Goal: Information Seeking & Learning: Learn about a topic

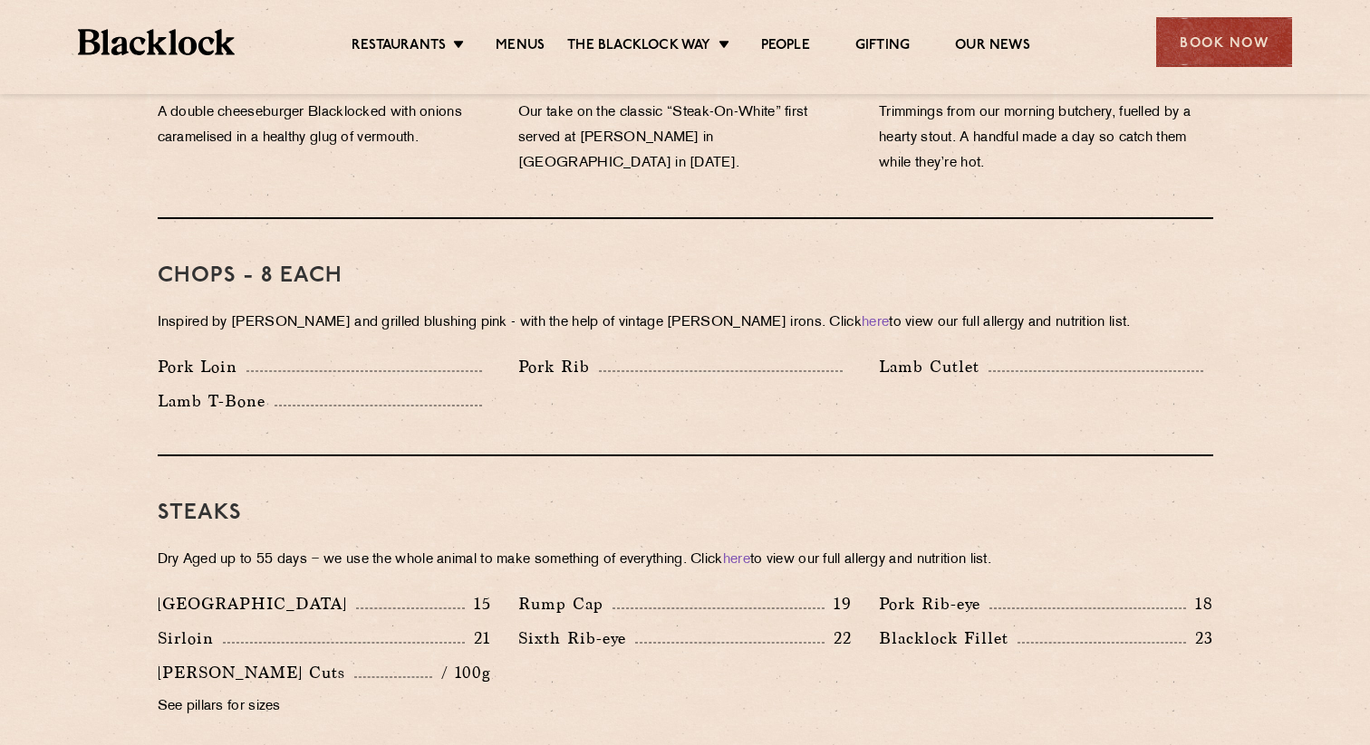
scroll to position [1325, 0]
drag, startPoint x: 560, startPoint y: 334, endPoint x: 750, endPoint y: 327, distance: 190.4
click at [750, 327] on div "Chops - 8 each Inspired by [PERSON_NAME] and grilled blushing pink - with the h…" at bounding box center [685, 336] width 1055 height 237
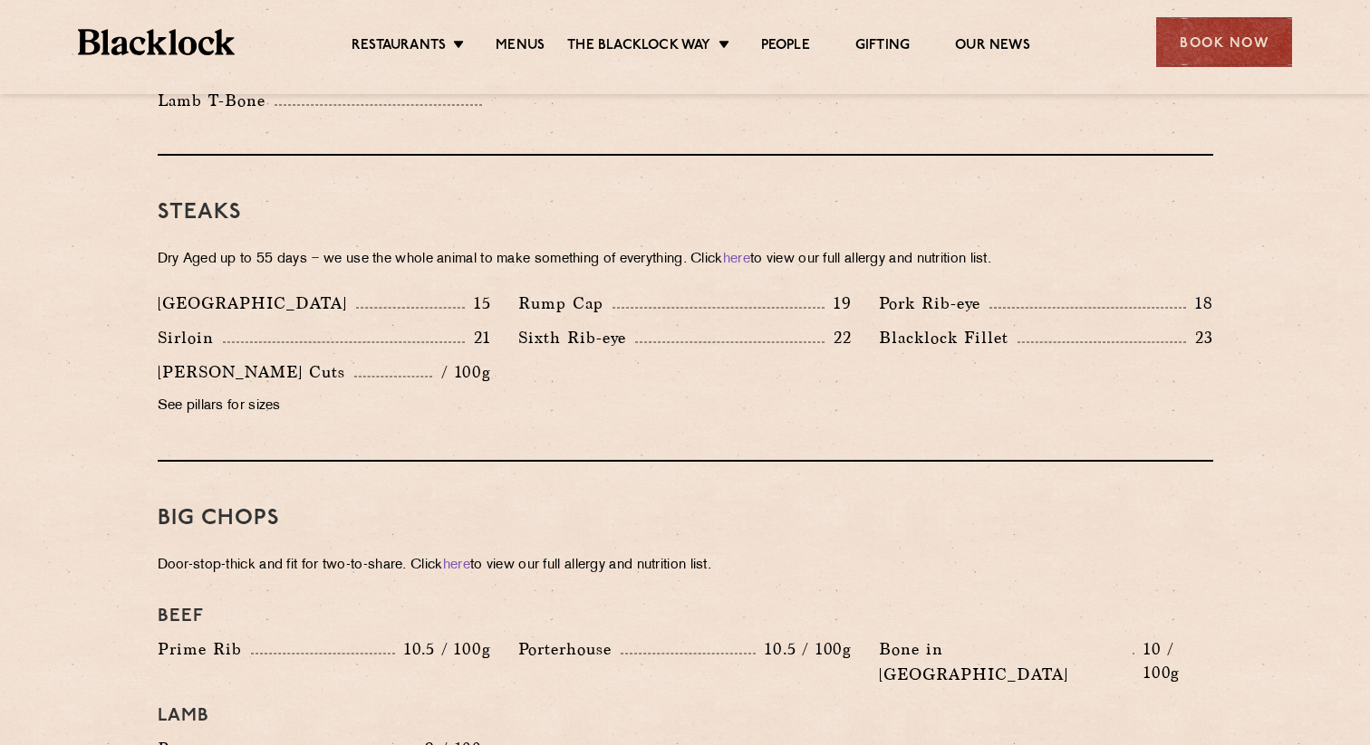
scroll to position [1626, 0]
drag, startPoint x: 466, startPoint y: 236, endPoint x: 632, endPoint y: 231, distance: 165.9
click at [632, 246] on p "Dry Aged up to 55 days − we use the whole animal to make something of everythin…" at bounding box center [685, 258] width 1055 height 25
drag, startPoint x: 632, startPoint y: 231, endPoint x: 664, endPoint y: 231, distance: 31.7
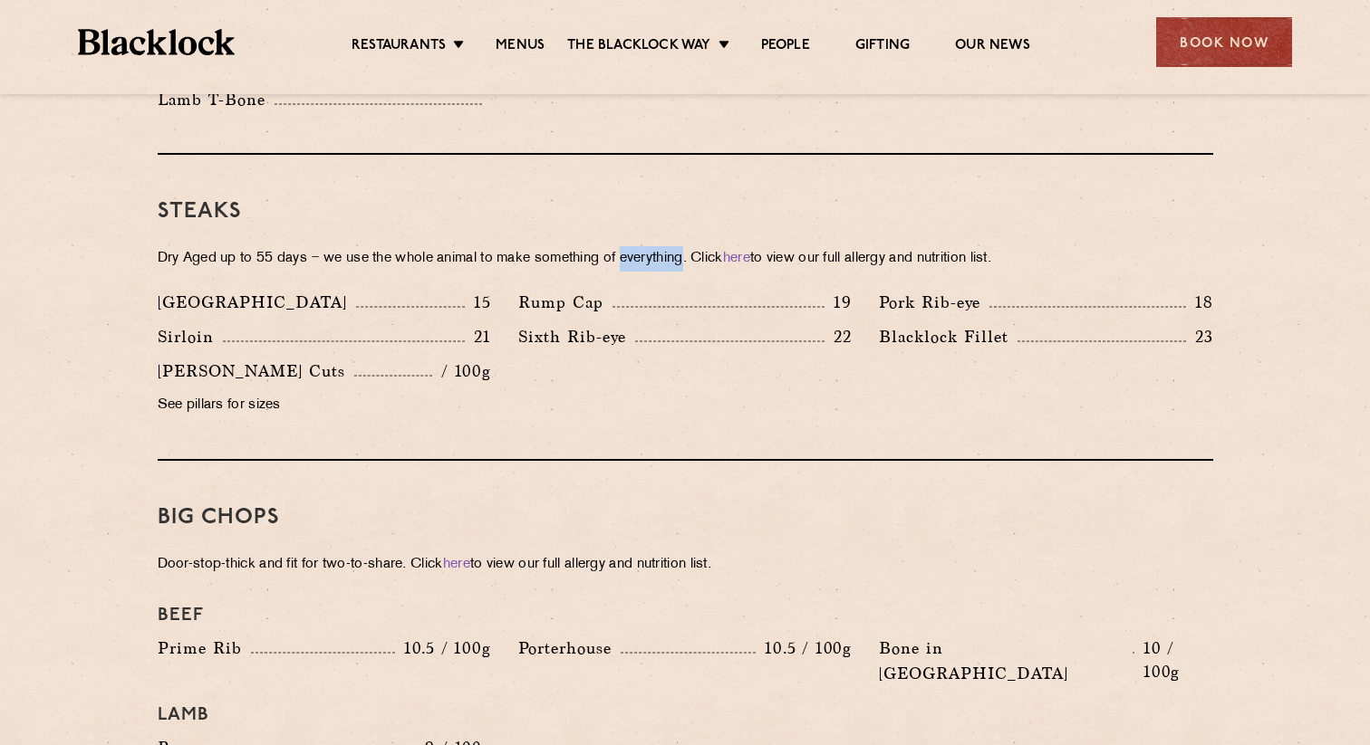
click at [664, 246] on p "Dry Aged up to 55 days − we use the whole animal to make something of everythin…" at bounding box center [685, 258] width 1055 height 25
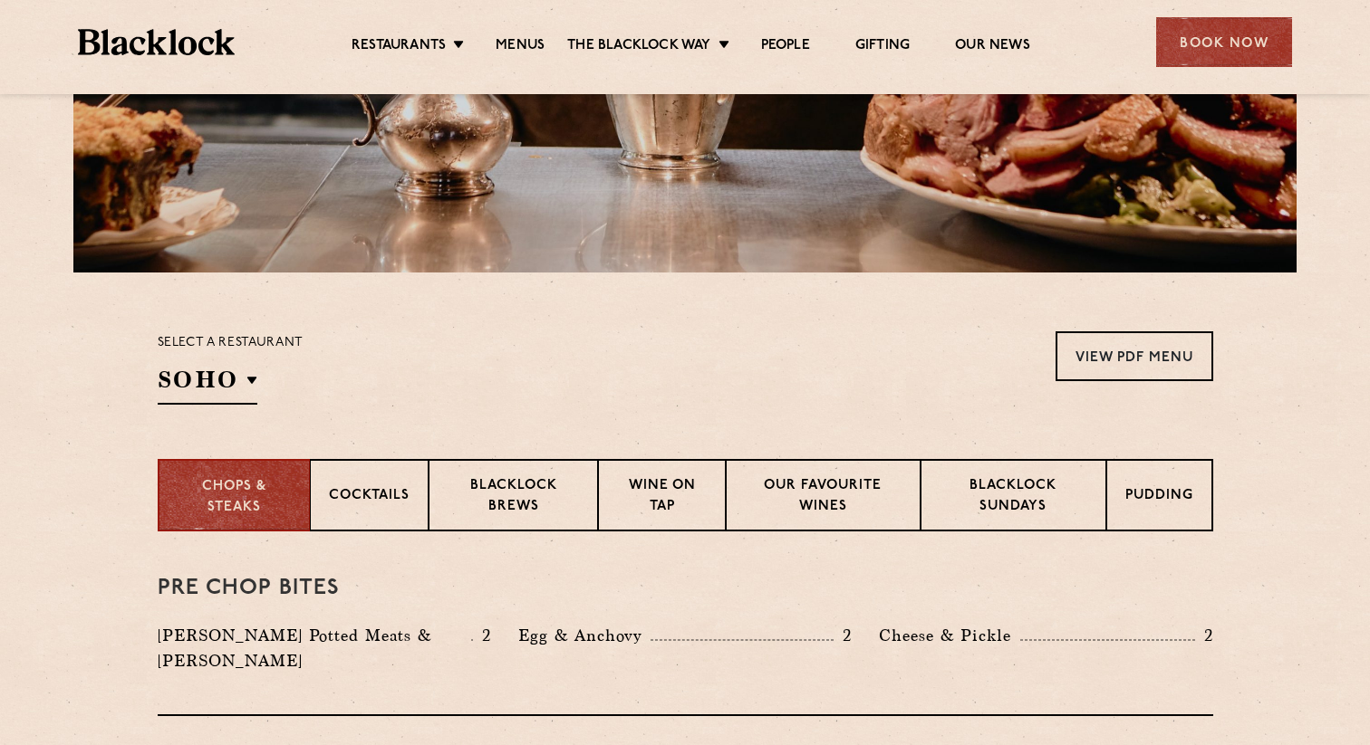
scroll to position [380, 0]
click at [970, 518] on div "Blacklock Sundays" at bounding box center [1012, 494] width 185 height 72
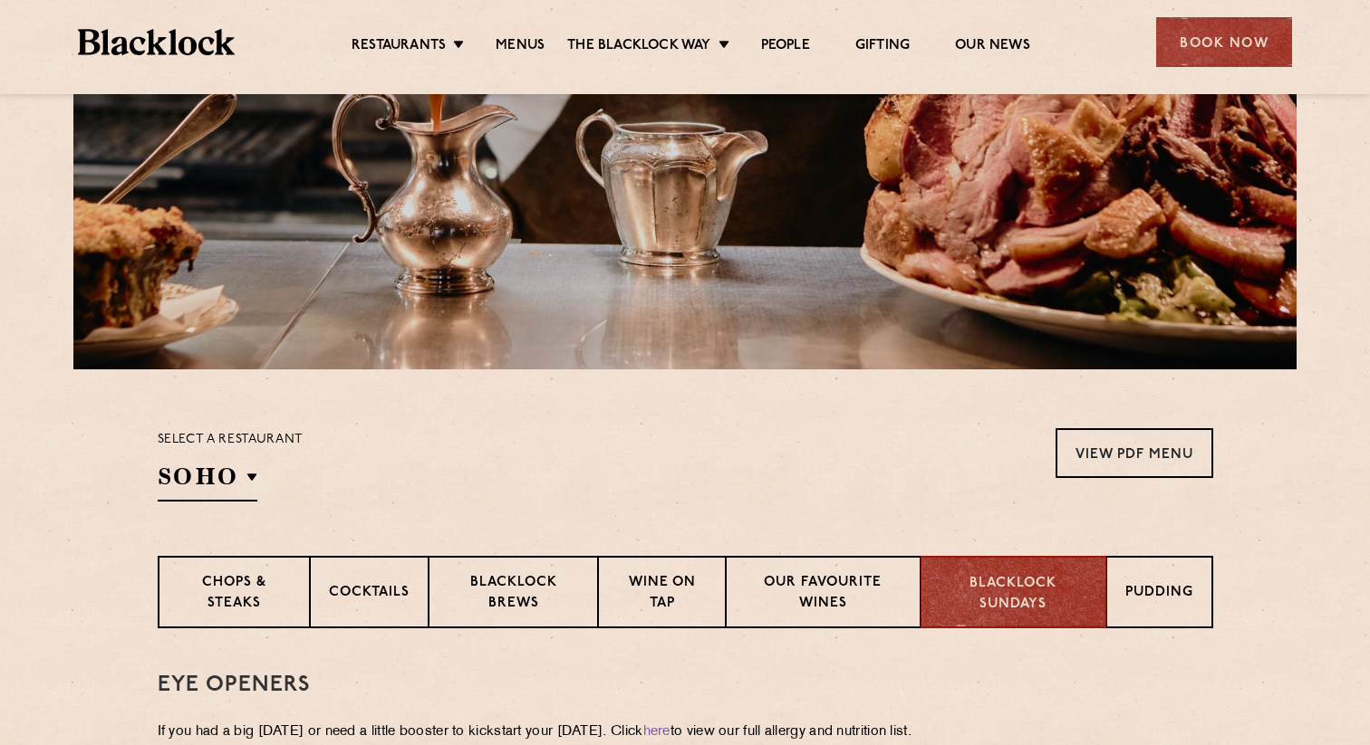
scroll to position [0, 0]
